Goal: Book appointment/travel/reservation

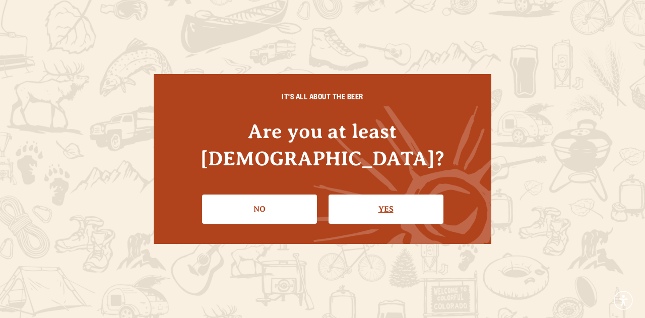
click at [368, 195] on link "Yes" at bounding box center [385, 208] width 115 height 29
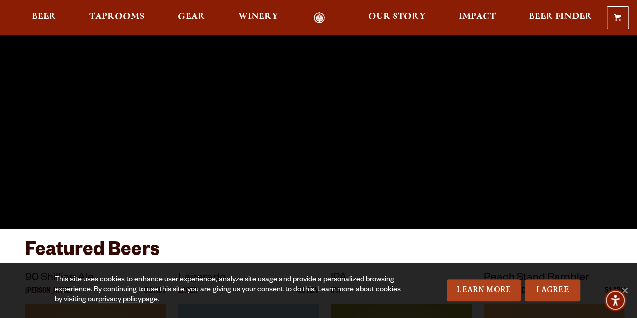
scroll to position [151, 0]
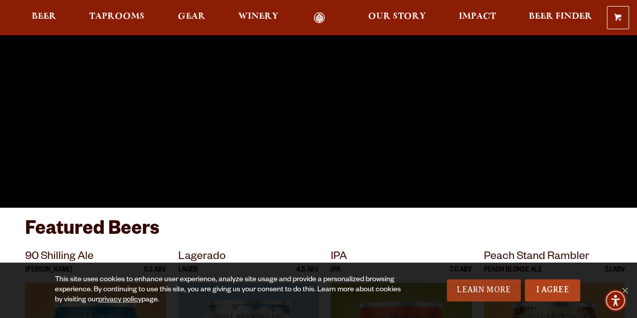
click at [481, 294] on link "Learn More" at bounding box center [484, 290] width 74 height 22
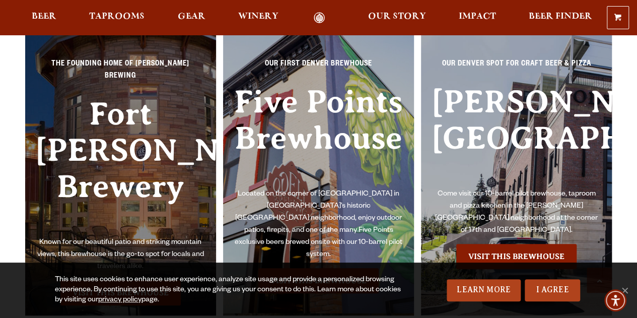
scroll to position [2165, 0]
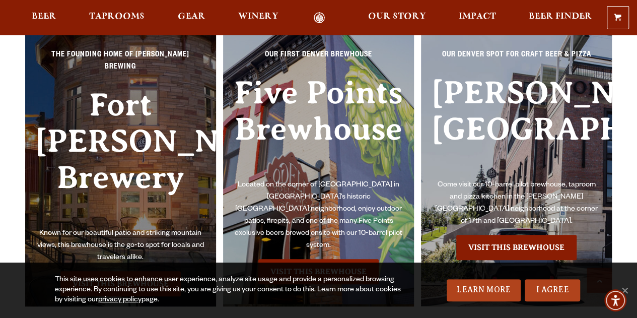
click at [174, 136] on h3 "Fort Collins Brewery" at bounding box center [120, 157] width 171 height 141
drag, startPoint x: 550, startPoint y: 288, endPoint x: 544, endPoint y: 283, distance: 7.2
click at [550, 287] on link "I Agree" at bounding box center [552, 290] width 55 height 22
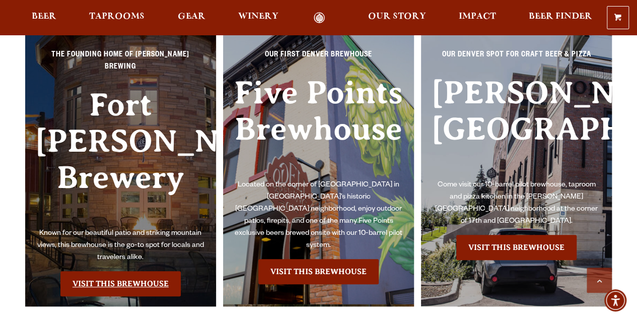
click at [132, 271] on link "Visit this Brewhouse" at bounding box center [120, 283] width 120 height 25
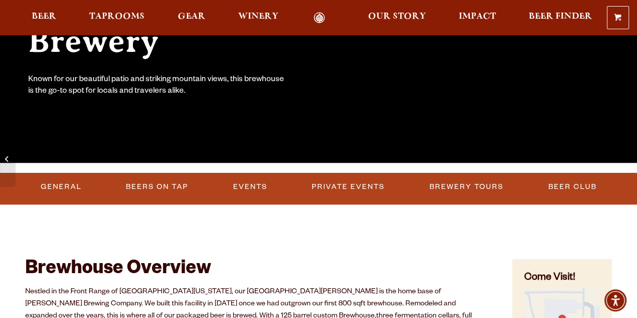
scroll to position [201, 0]
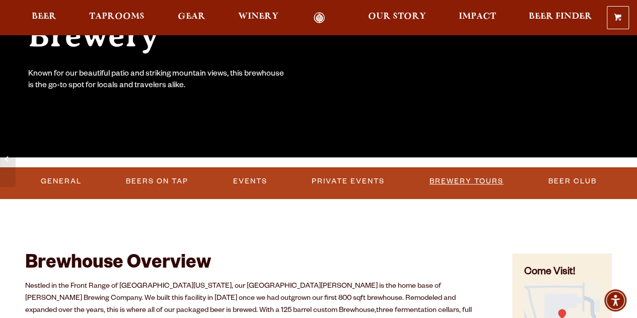
click at [460, 181] on link "Brewery Tours" at bounding box center [466, 181] width 82 height 23
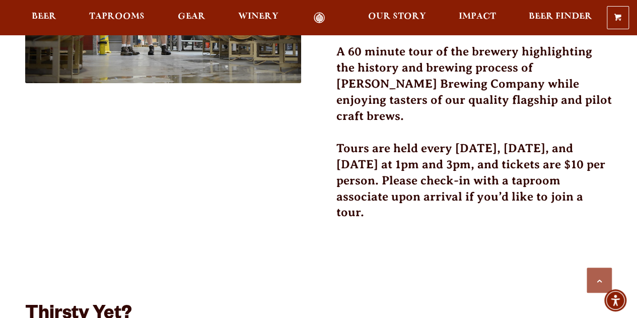
scroll to position [403, 0]
